Goal: Task Accomplishment & Management: Use online tool/utility

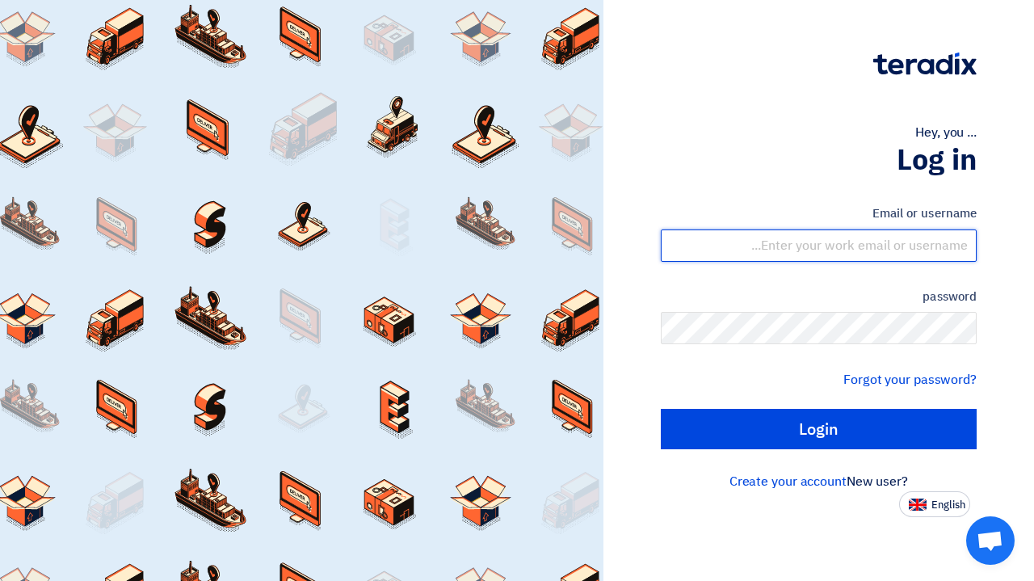
click at [888, 244] on input "text" at bounding box center [819, 245] width 316 height 32
type input "[PERSON_NAME][EMAIL_ADDRESS][DOMAIN_NAME]"
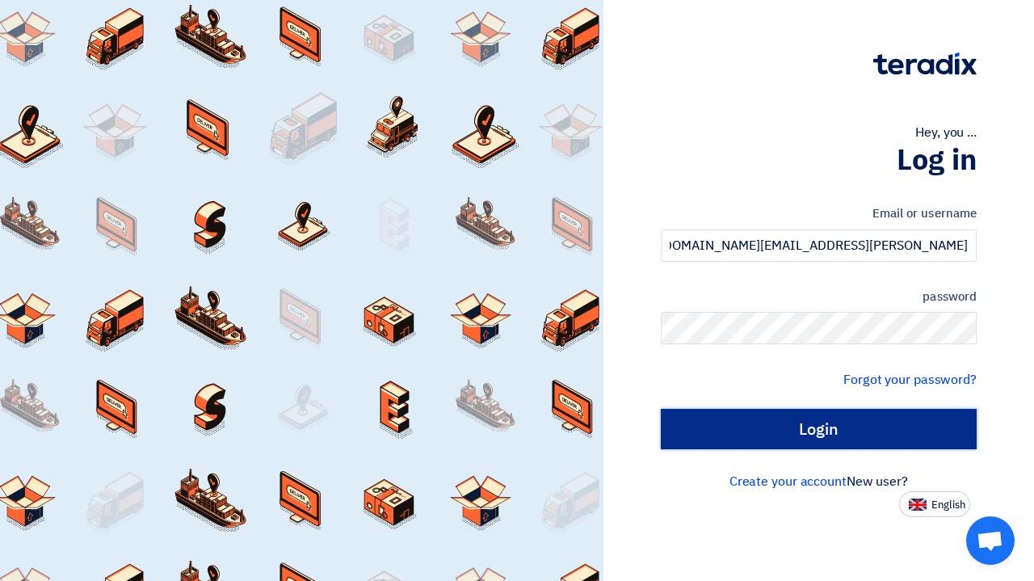
click at [733, 424] on input "Login" at bounding box center [819, 429] width 316 height 40
type input "Sign in"
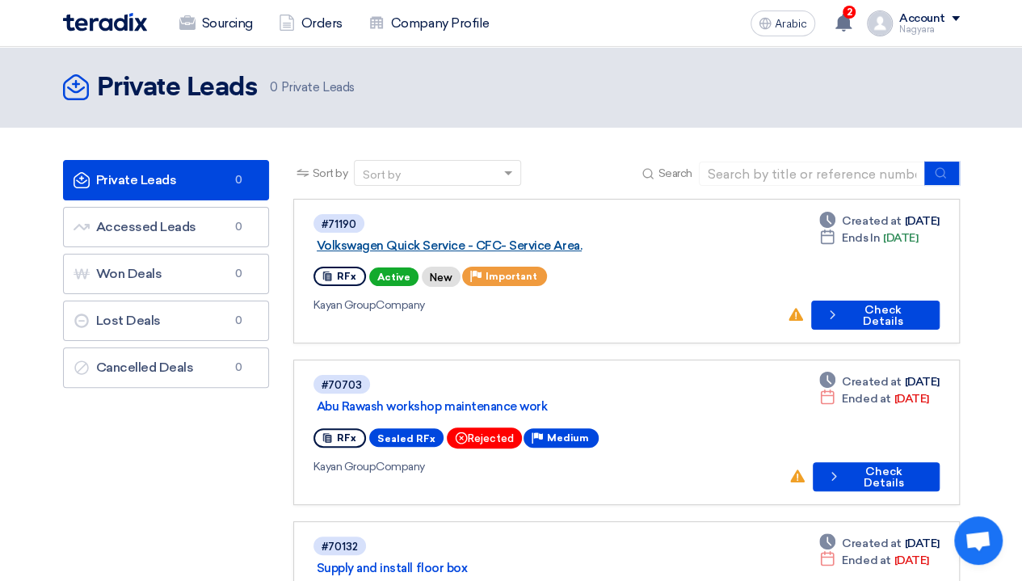
click at [568, 238] on font "Volkswagen Quick Service - CFC- Service Area." at bounding box center [449, 245] width 265 height 15
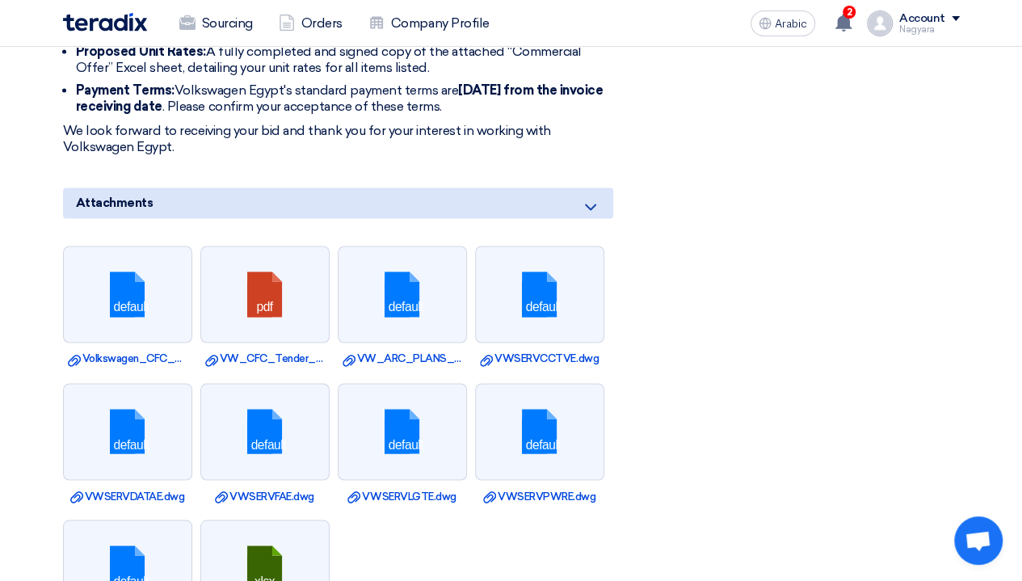
scroll to position [1126, 0]
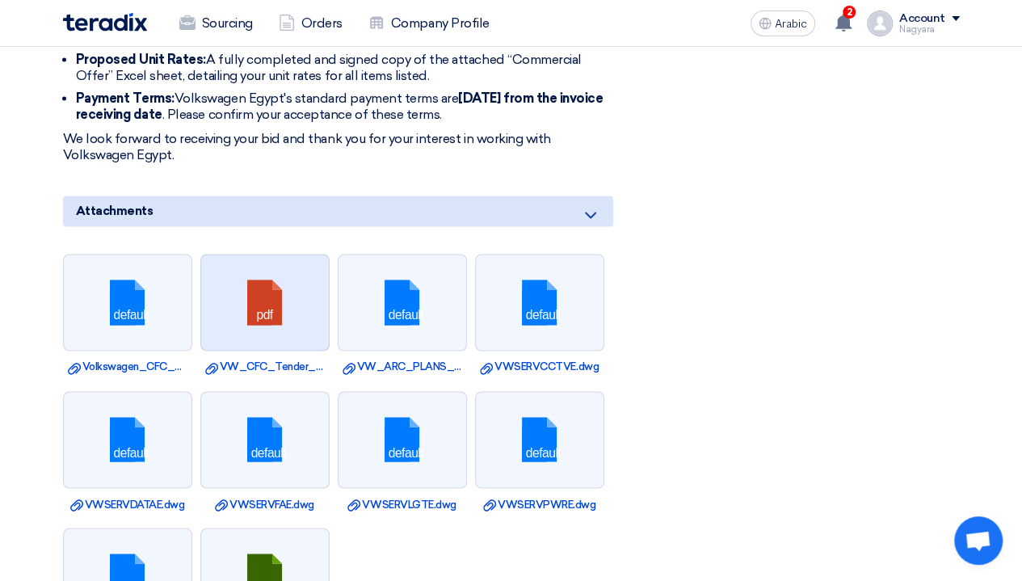
click at [230, 309] on link at bounding box center [265, 302] width 129 height 97
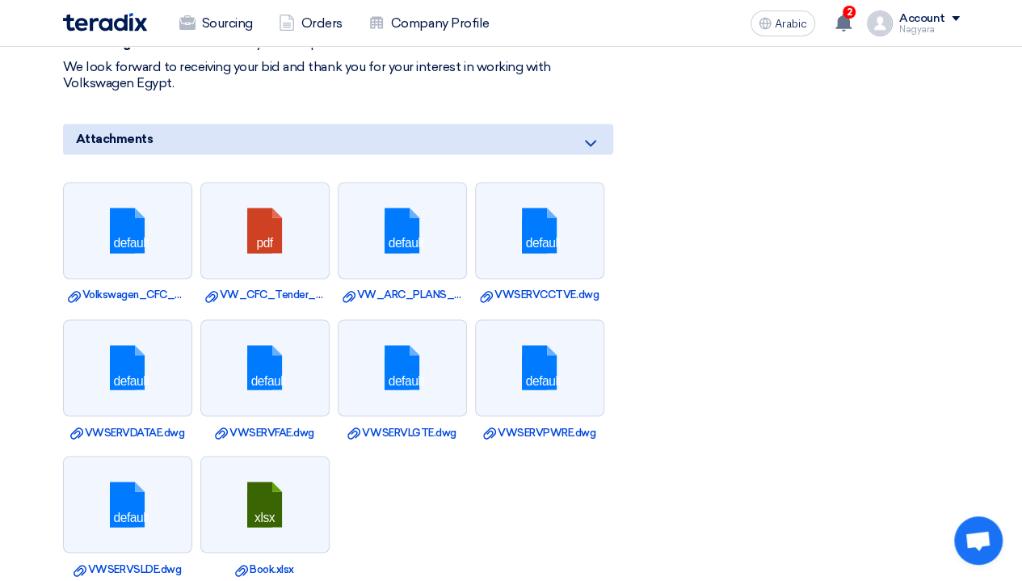
scroll to position [1199, 0]
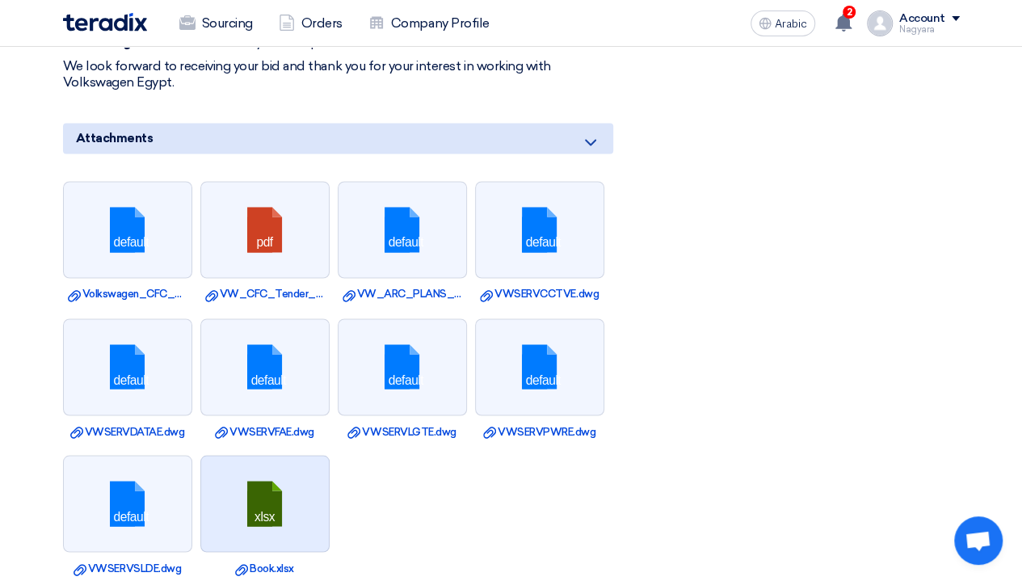
click at [241, 480] on link at bounding box center [265, 504] width 129 height 97
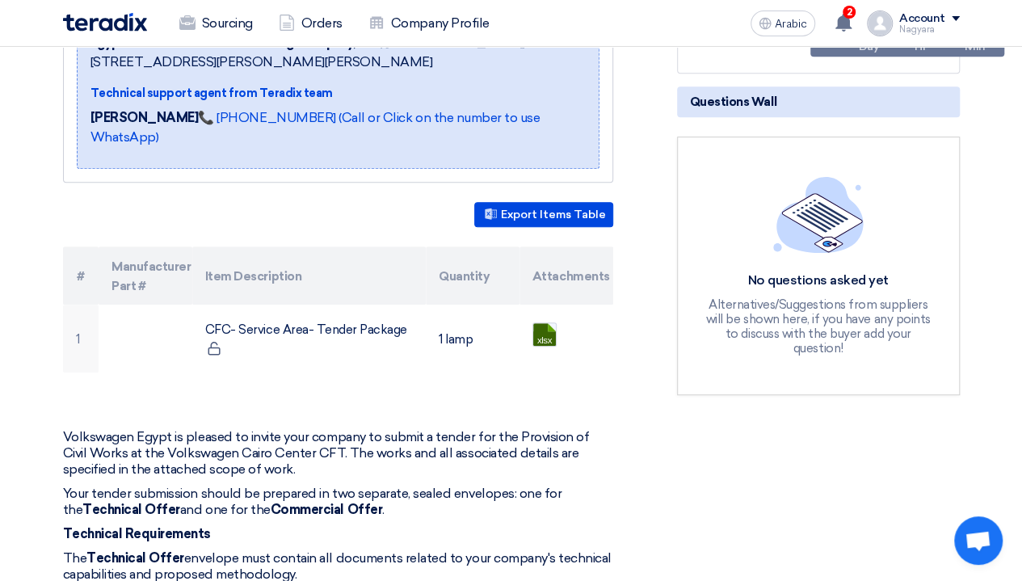
scroll to position [0, 0]
